Goal: Information Seeking & Learning: Learn about a topic

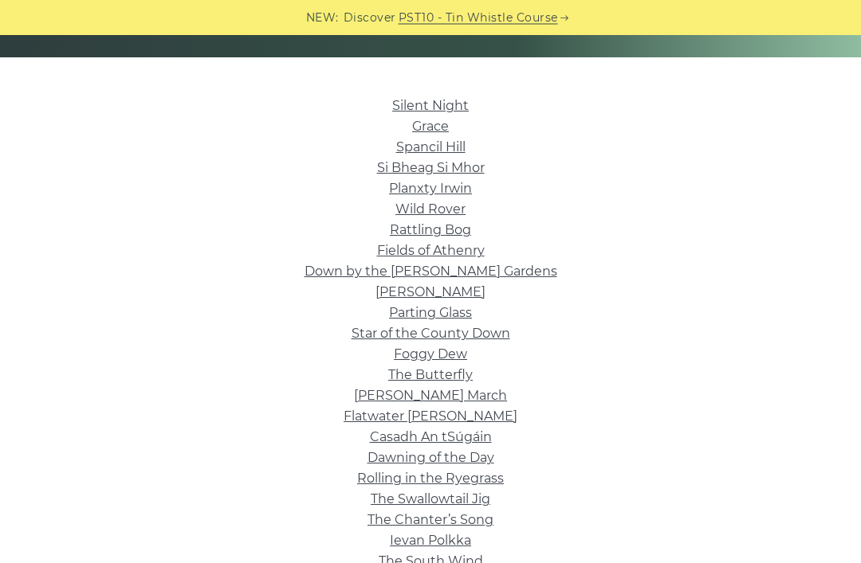
scroll to position [355, 0]
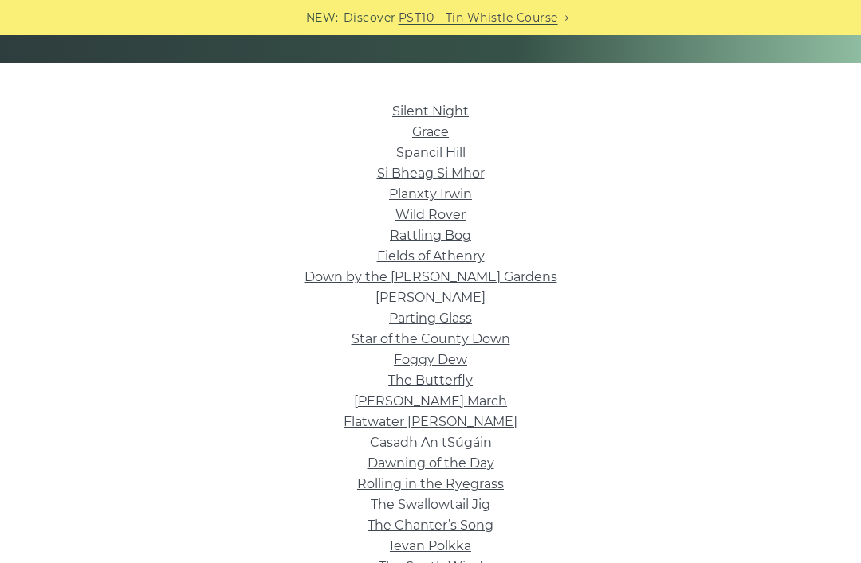
click at [435, 139] on link "Grace" at bounding box center [430, 131] width 37 height 15
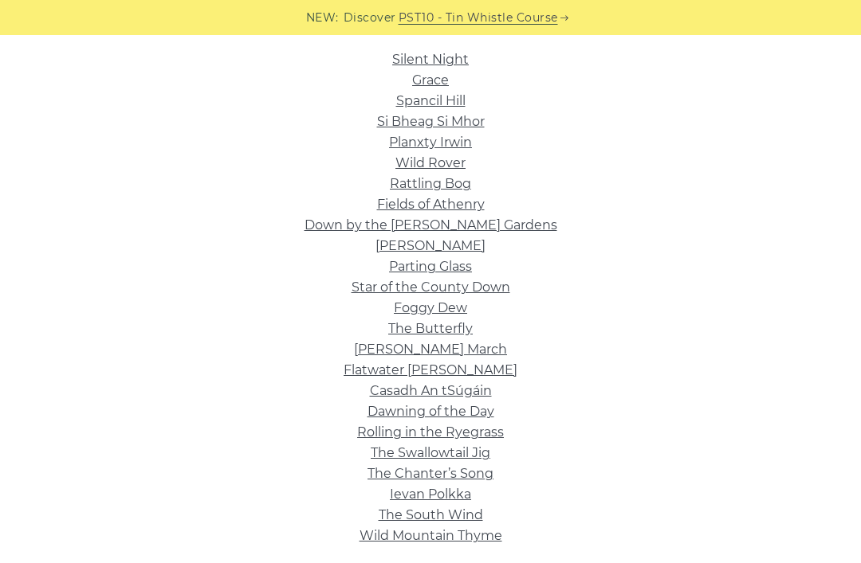
click at [438, 106] on link "Spancil Hill" at bounding box center [430, 100] width 69 height 15
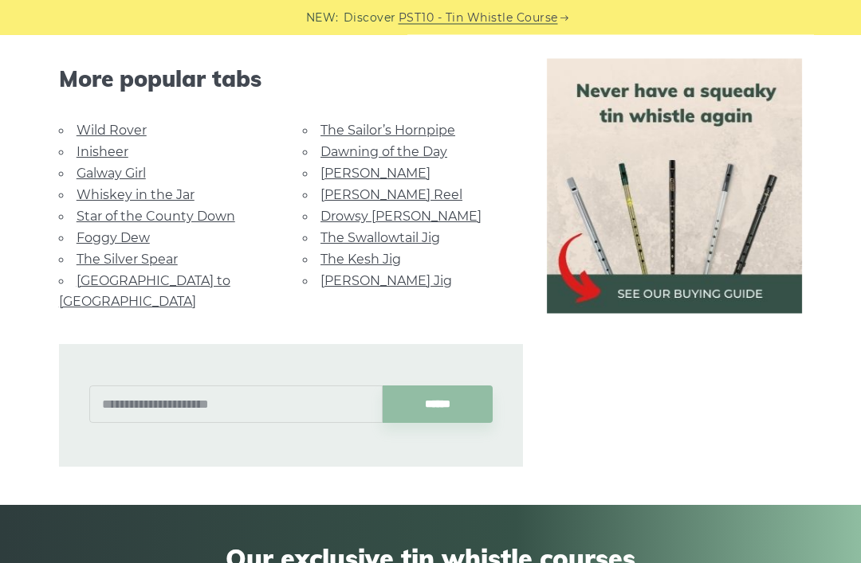
scroll to position [971, 0]
click at [108, 237] on link "Foggy Dew" at bounding box center [113, 237] width 73 height 15
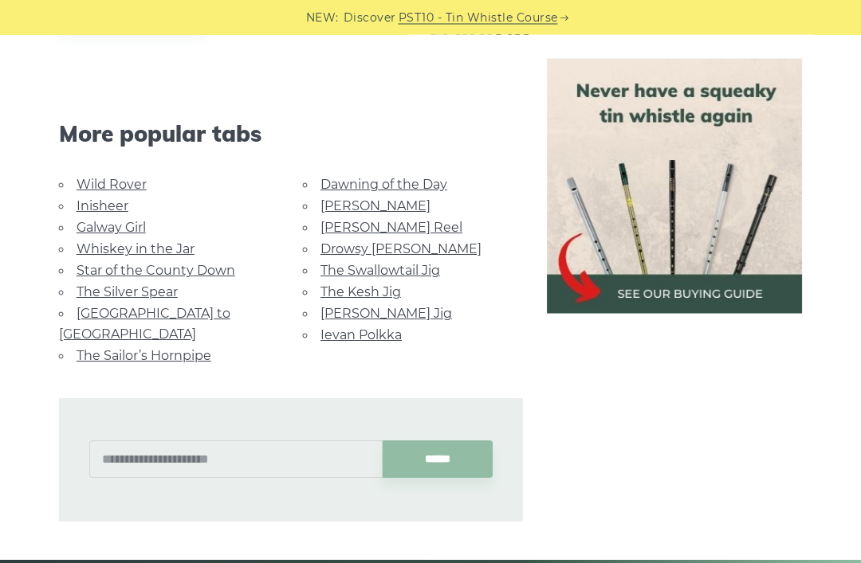
scroll to position [914, 0]
click at [127, 233] on link "Galway Girl" at bounding box center [111, 227] width 69 height 15
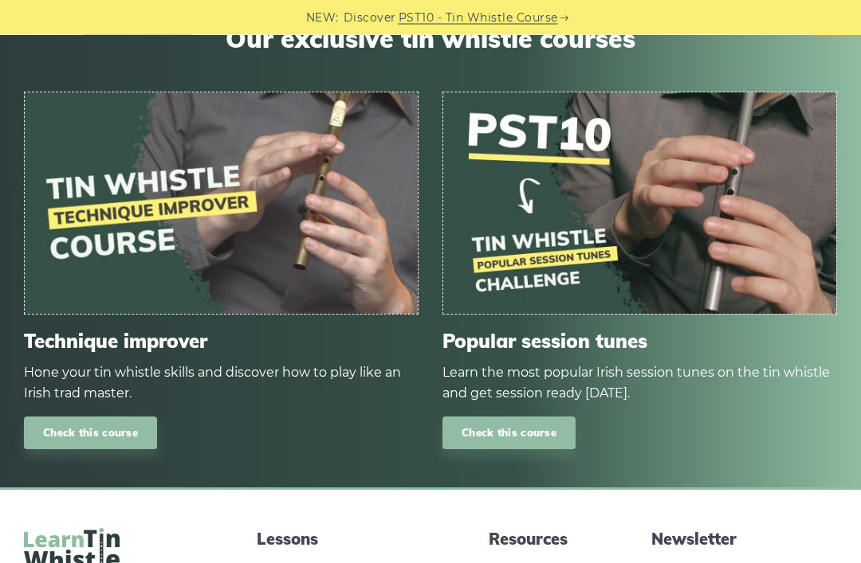
scroll to position [1490, 0]
click at [68, 417] on link "Check this course" at bounding box center [90, 433] width 133 height 33
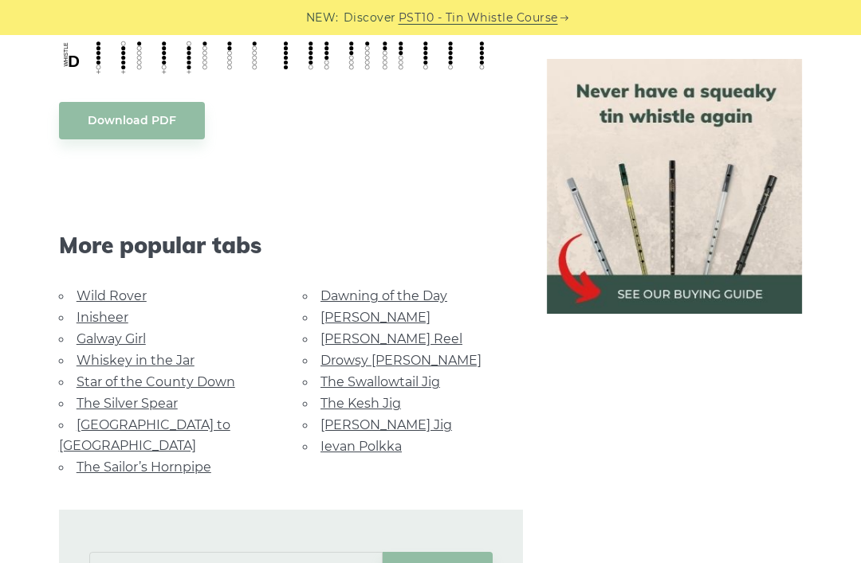
scroll to position [801, 0]
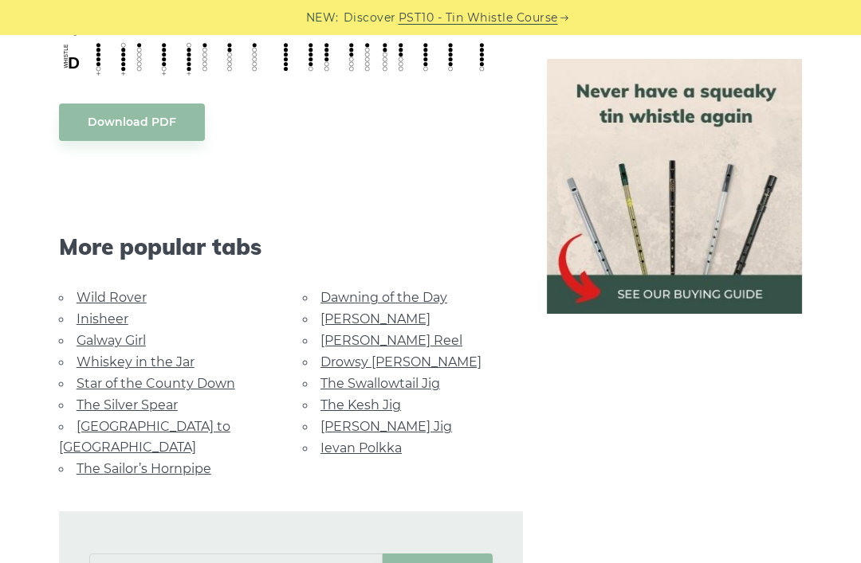
click at [96, 300] on link "Wild Rover" at bounding box center [112, 297] width 70 height 15
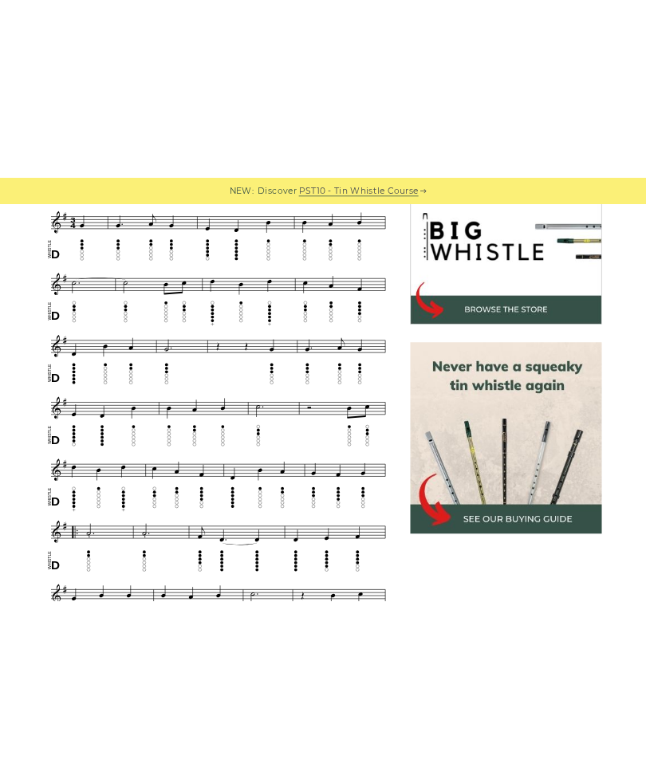
scroll to position [378, 0]
